Goal: Task Accomplishment & Management: Use online tool/utility

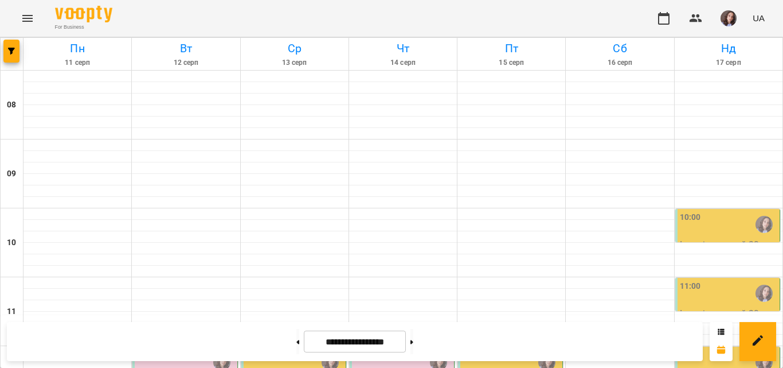
scroll to position [401, 0]
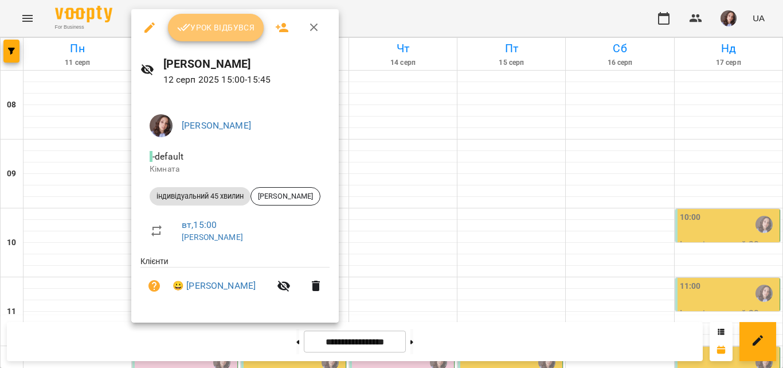
click at [223, 24] on span "Урок відбувся" at bounding box center [216, 28] width 78 height 14
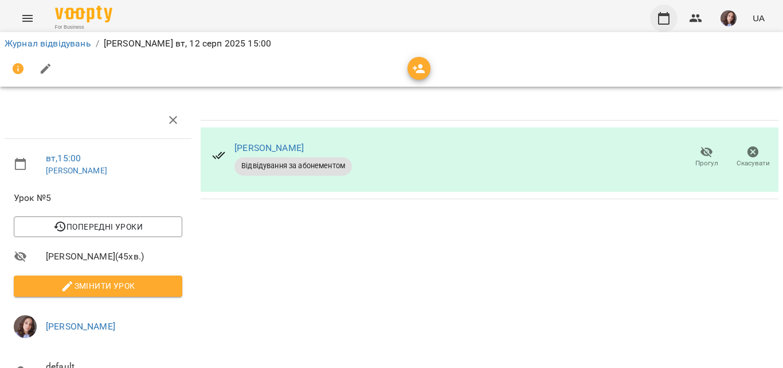
click at [662, 14] on icon "button" at bounding box center [663, 18] width 11 height 13
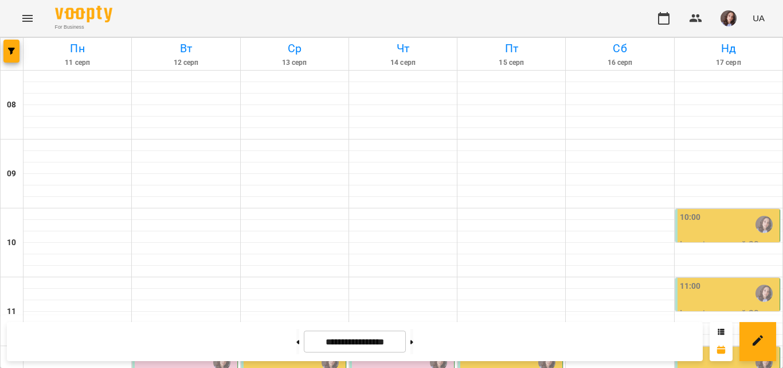
scroll to position [573, 0]
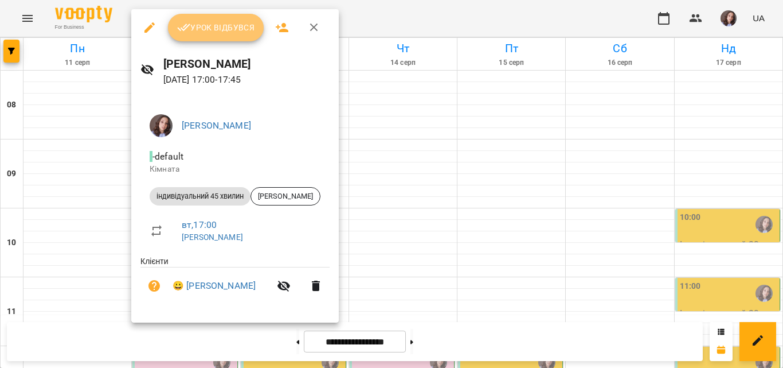
click at [229, 34] on span "Урок відбувся" at bounding box center [216, 28] width 78 height 14
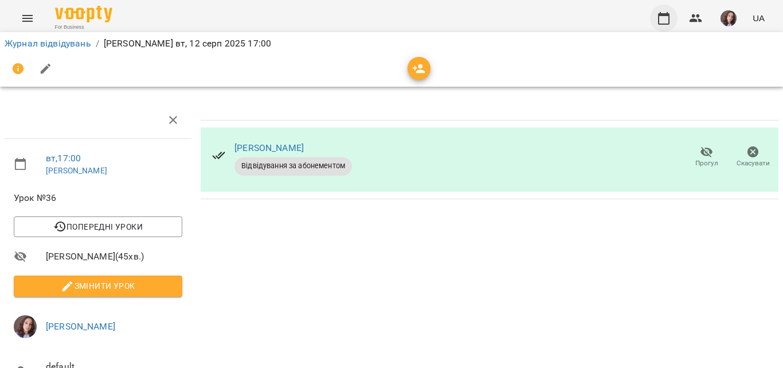
click at [669, 19] on icon "button" at bounding box center [664, 18] width 14 height 14
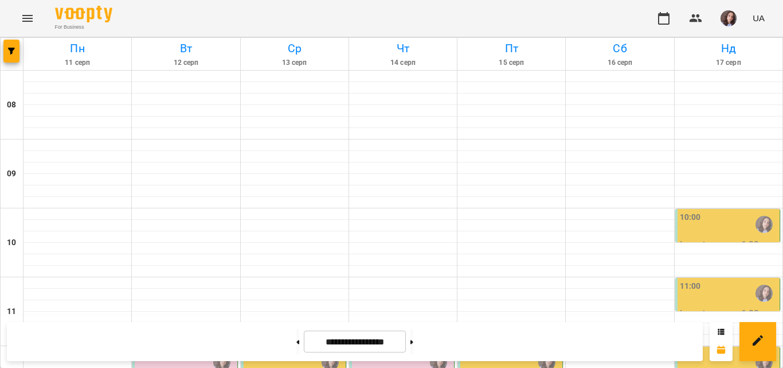
scroll to position [229, 0]
click at [286, 349] on div "12:00" at bounding box center [294, 362] width 97 height 26
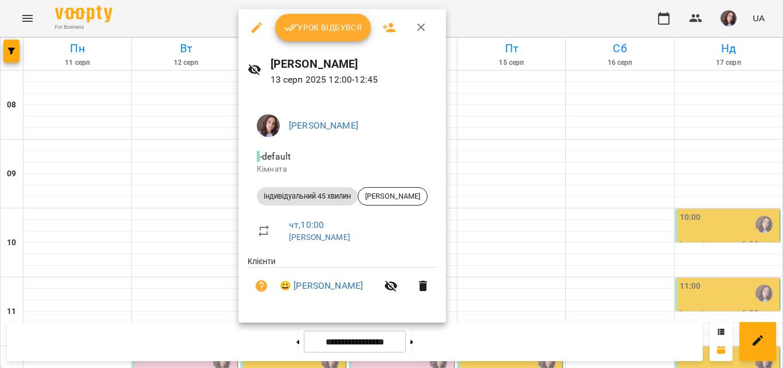
click at [330, 26] on span "Урок відбувся" at bounding box center [323, 28] width 78 height 14
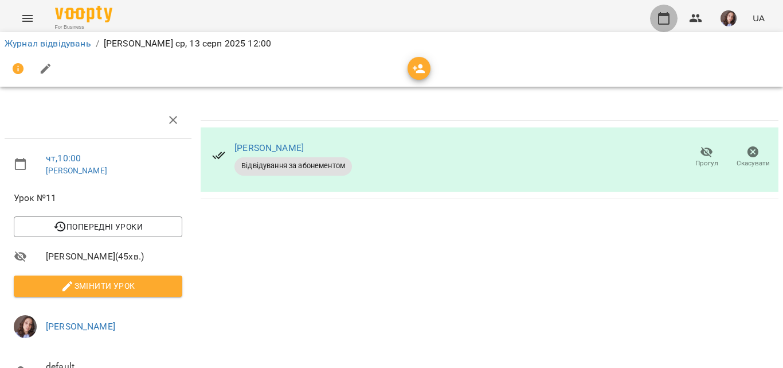
click at [665, 21] on icon "button" at bounding box center [664, 18] width 14 height 14
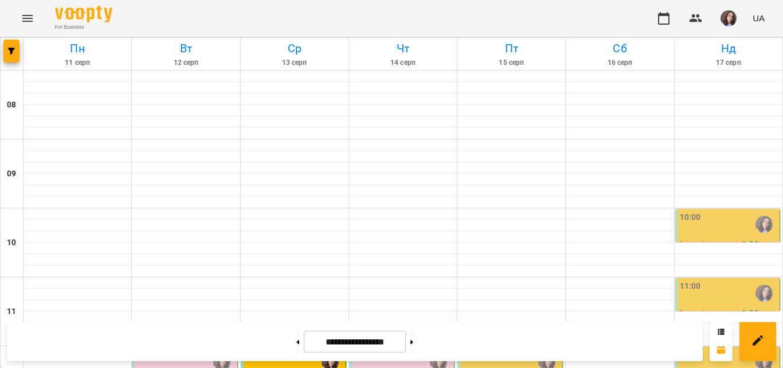
scroll to position [229, 0]
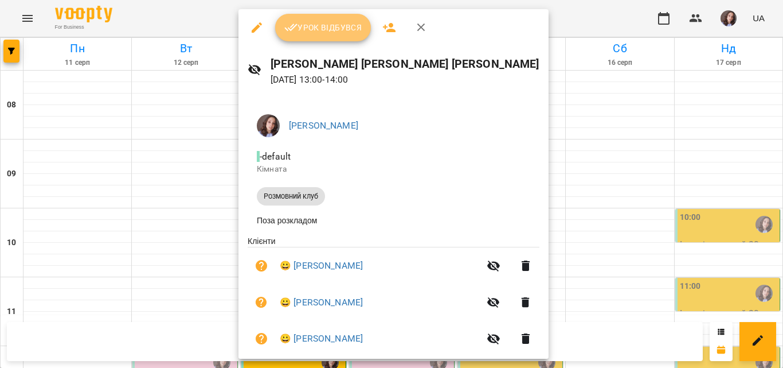
click at [307, 26] on span "Урок відбувся" at bounding box center [323, 28] width 78 height 14
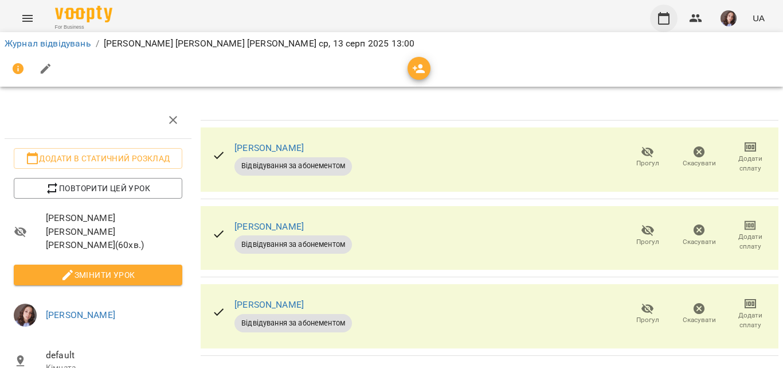
click at [656, 24] on button "button" at bounding box center [664, 19] width 28 height 28
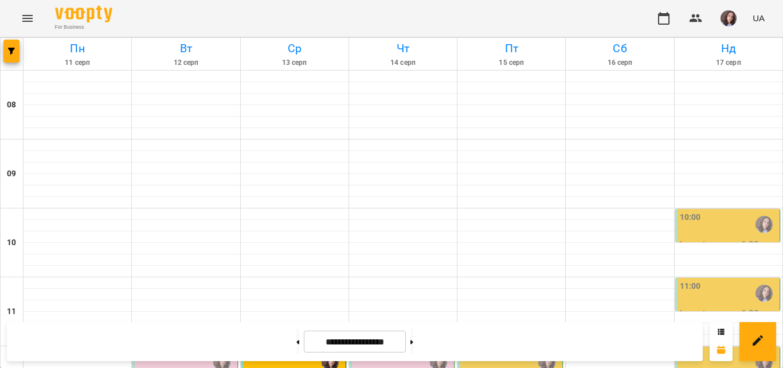
scroll to position [344, 0]
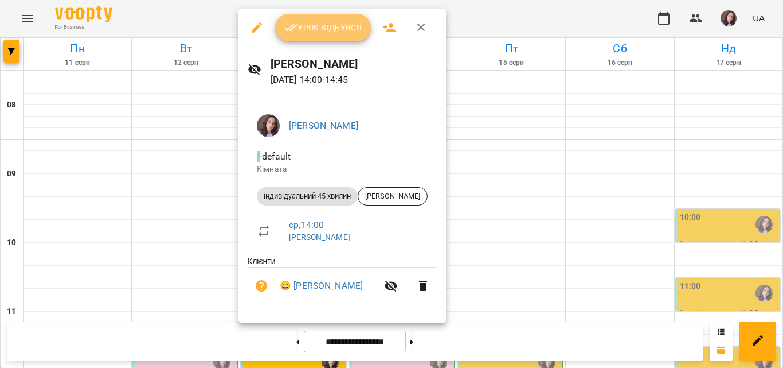
click at [318, 36] on button "Урок відбувся" at bounding box center [323, 28] width 96 height 28
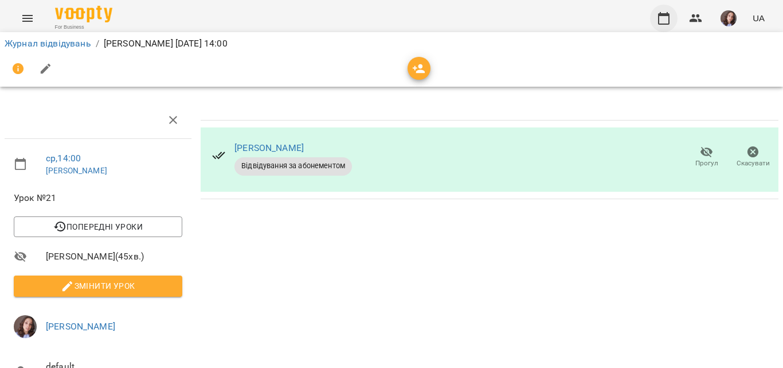
click at [661, 18] on icon "button" at bounding box center [664, 18] width 14 height 14
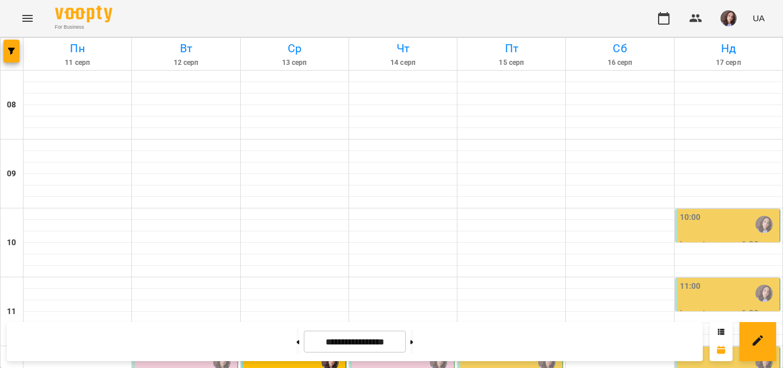
scroll to position [516, 0]
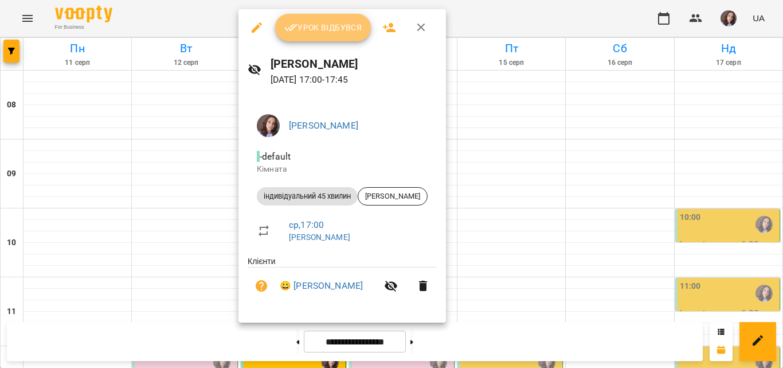
click at [326, 38] on button "Урок відбувся" at bounding box center [323, 28] width 96 height 28
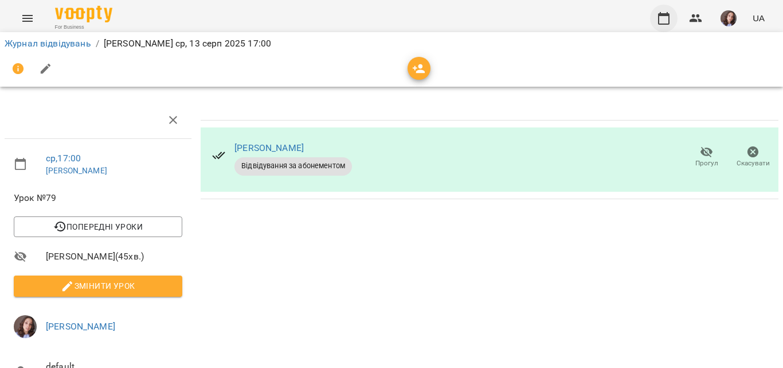
click at [662, 14] on icon "button" at bounding box center [663, 18] width 11 height 13
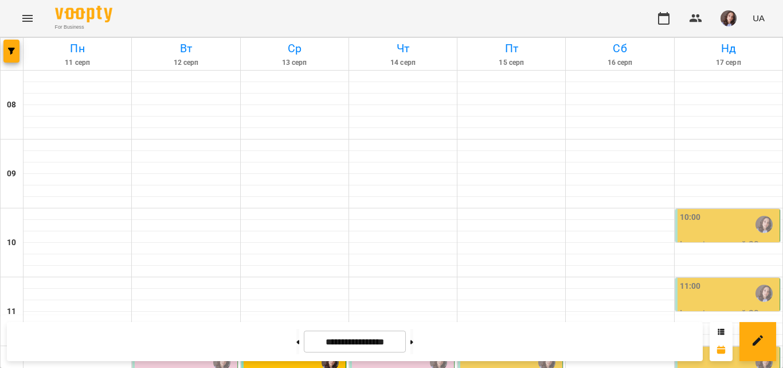
scroll to position [631, 0]
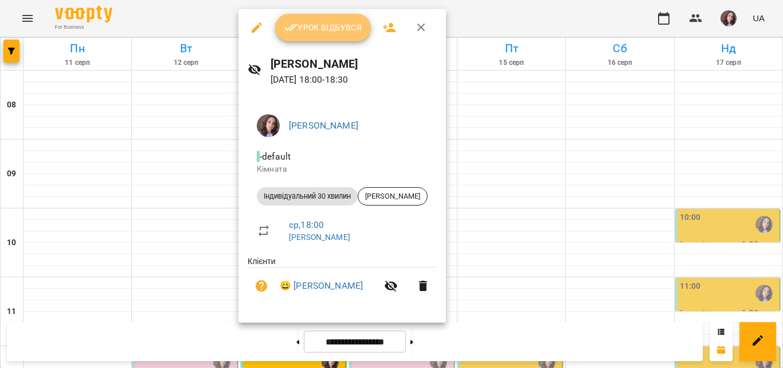
click at [339, 41] on button "Урок відбувся" at bounding box center [323, 28] width 96 height 28
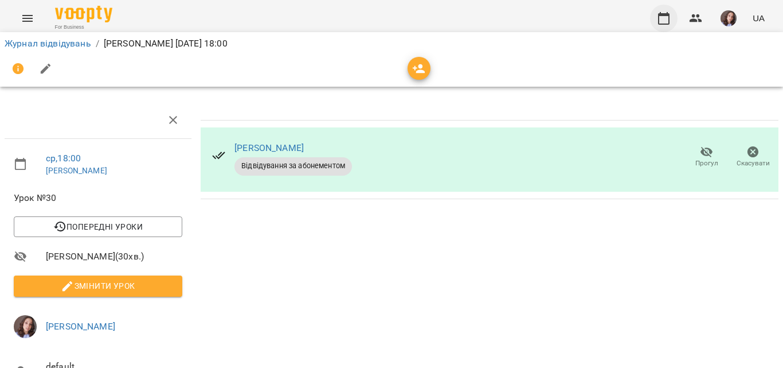
click at [674, 20] on button "button" at bounding box center [664, 19] width 28 height 28
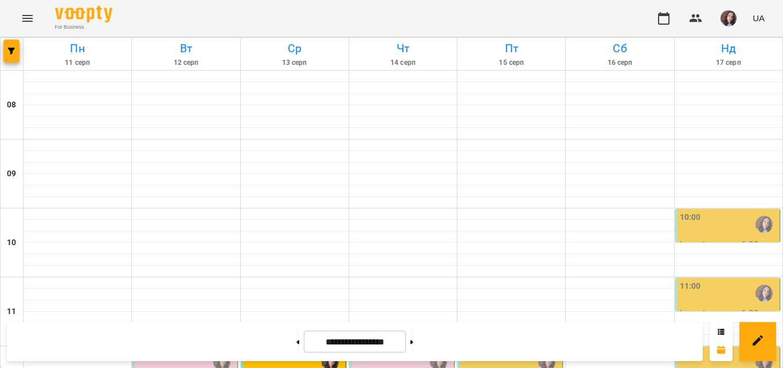
scroll to position [631, 0]
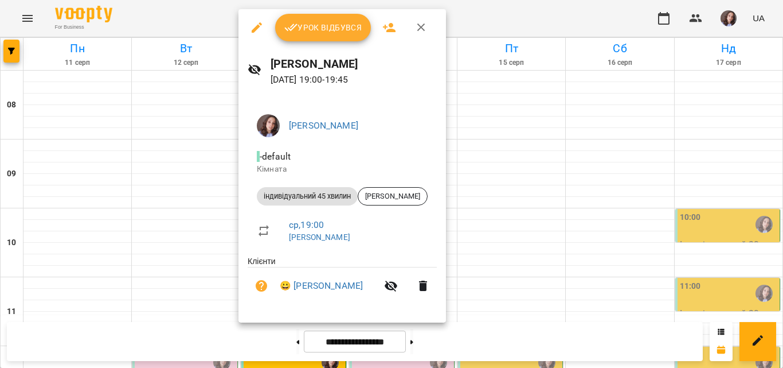
click at [338, 31] on span "Урок відбувся" at bounding box center [323, 28] width 78 height 14
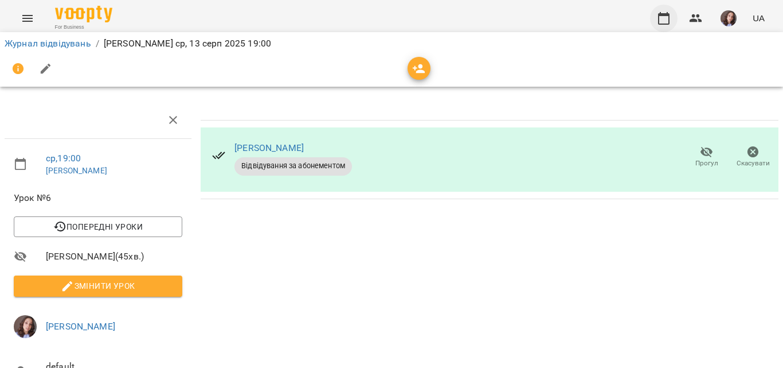
click at [657, 15] on button "button" at bounding box center [664, 19] width 28 height 28
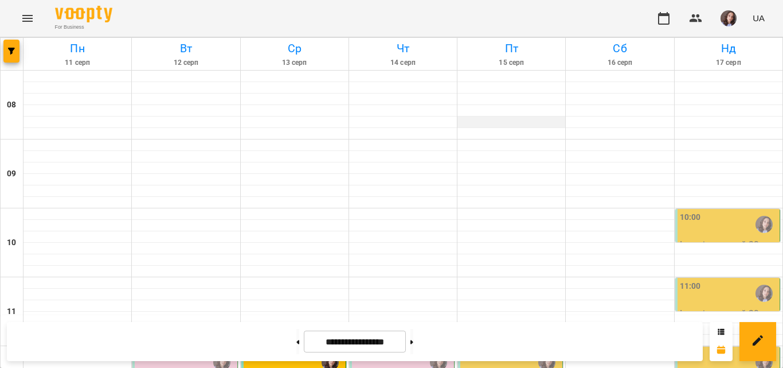
scroll to position [718, 0]
click at [735, 22] on img "button" at bounding box center [729, 18] width 16 height 16
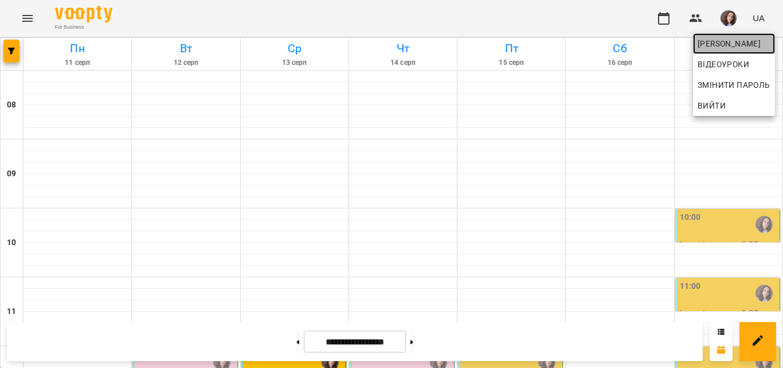
click at [728, 42] on span "Зоя Петровчук" at bounding box center [734, 44] width 73 height 14
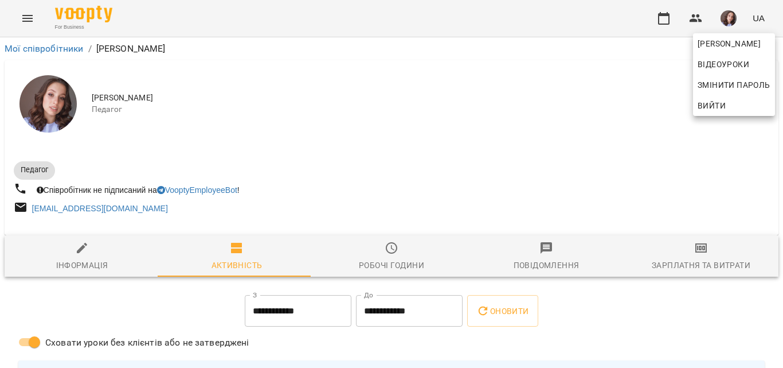
click at [705, 252] on div at bounding box center [391, 184] width 783 height 368
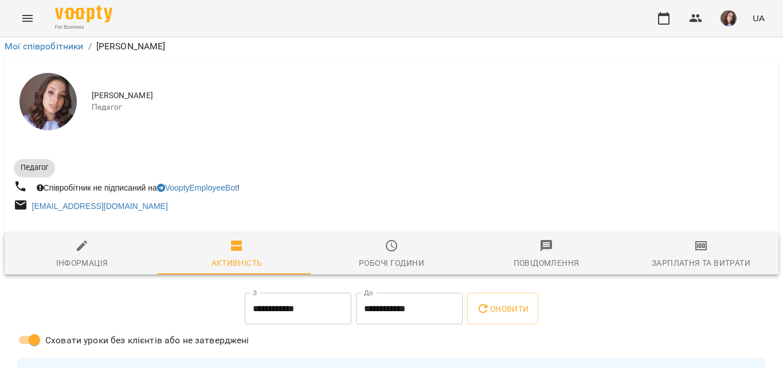
scroll to position [172, 0]
click at [686, 256] on div "Зарплатня та Витрати" at bounding box center [701, 263] width 99 height 14
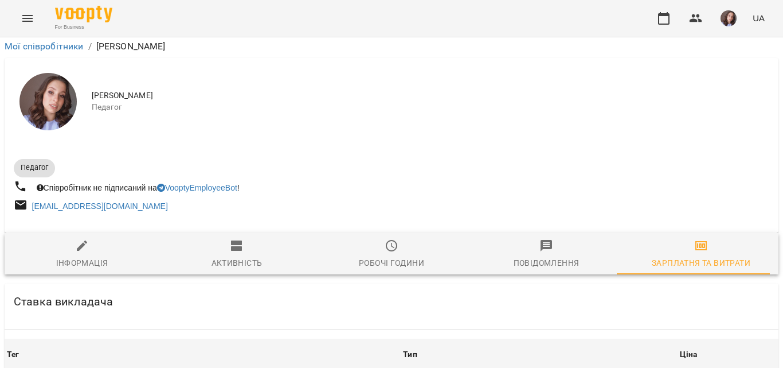
scroll to position [479, 0]
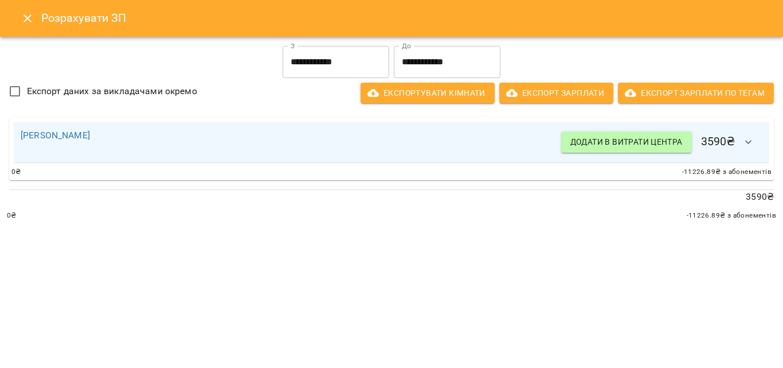
click at [380, 53] on input "**********" at bounding box center [336, 62] width 107 height 32
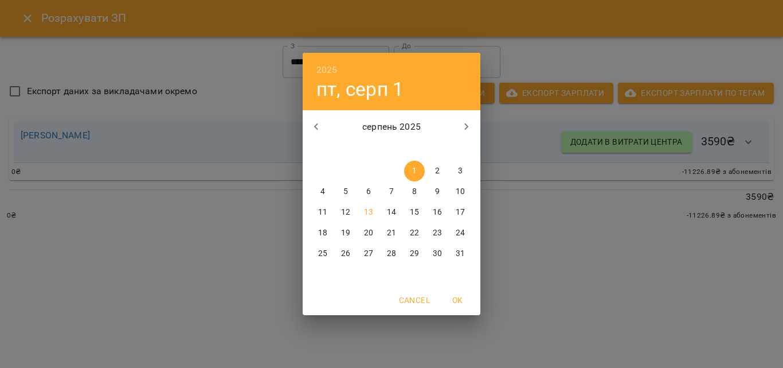
click at [325, 214] on p "11" at bounding box center [322, 211] width 9 height 11
type input "**********"
